Goal: Task Accomplishment & Management: Manage account settings

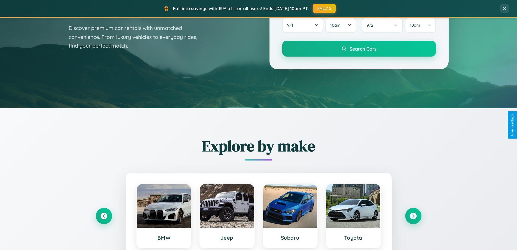
scroll to position [374, 0]
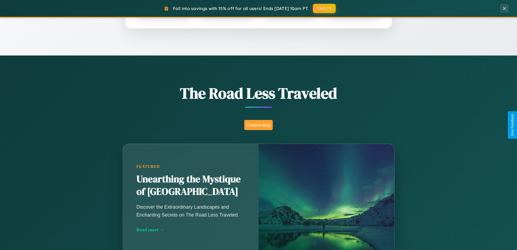
click at [258, 125] on button "Explore Blog" at bounding box center [258, 125] width 29 height 10
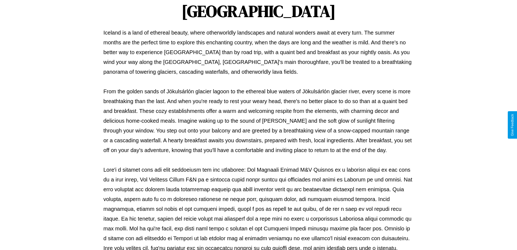
scroll to position [176, 0]
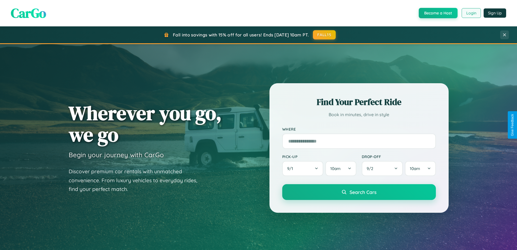
click at [471, 13] on button "Login" at bounding box center [471, 13] width 19 height 10
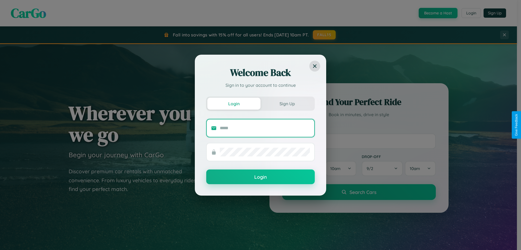
click at [265, 128] on input "text" at bounding box center [265, 128] width 90 height 9
type input "**********"
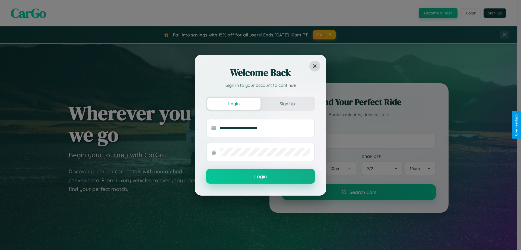
click at [261, 176] on button "Login" at bounding box center [260, 176] width 109 height 15
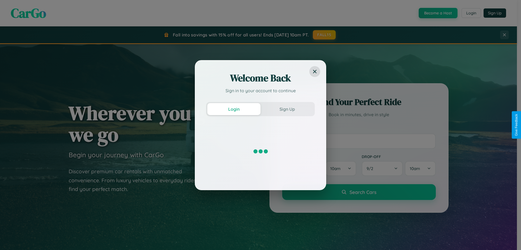
click at [325, 35] on div "Welcome Back Sign in to your account to continue Login Sign Up" at bounding box center [260, 125] width 521 height 250
